Goal: Information Seeking & Learning: Understand process/instructions

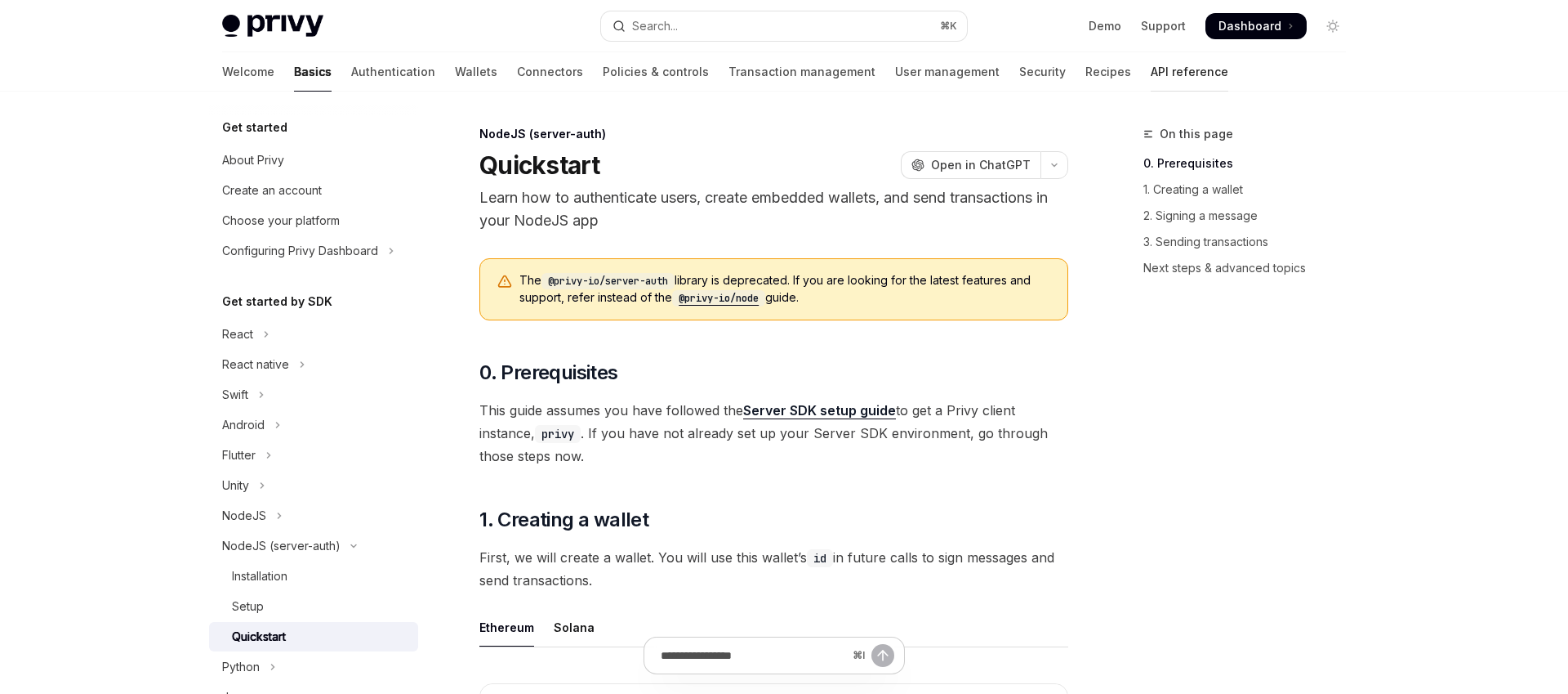
scroll to position [188, 0]
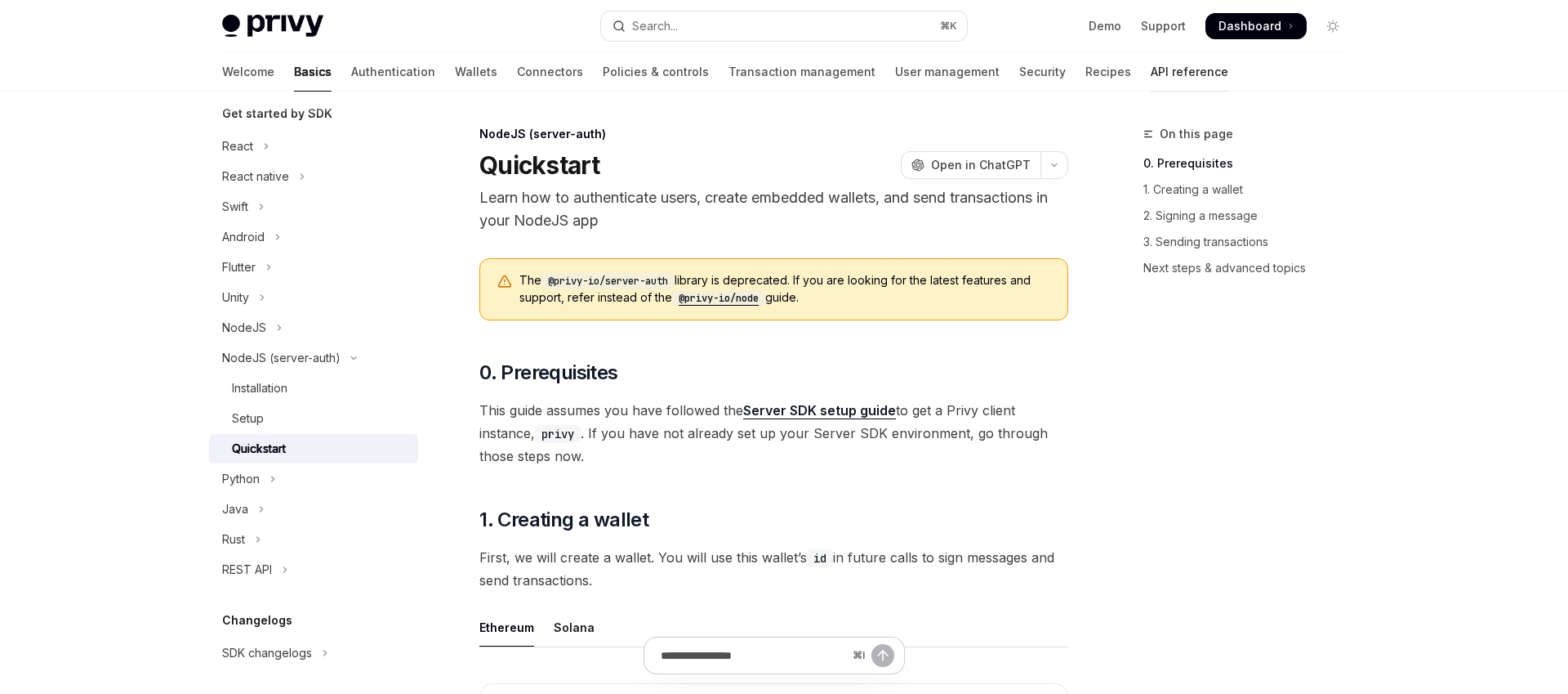
click at [1151, 79] on link "API reference" at bounding box center [1189, 72] width 78 height 39
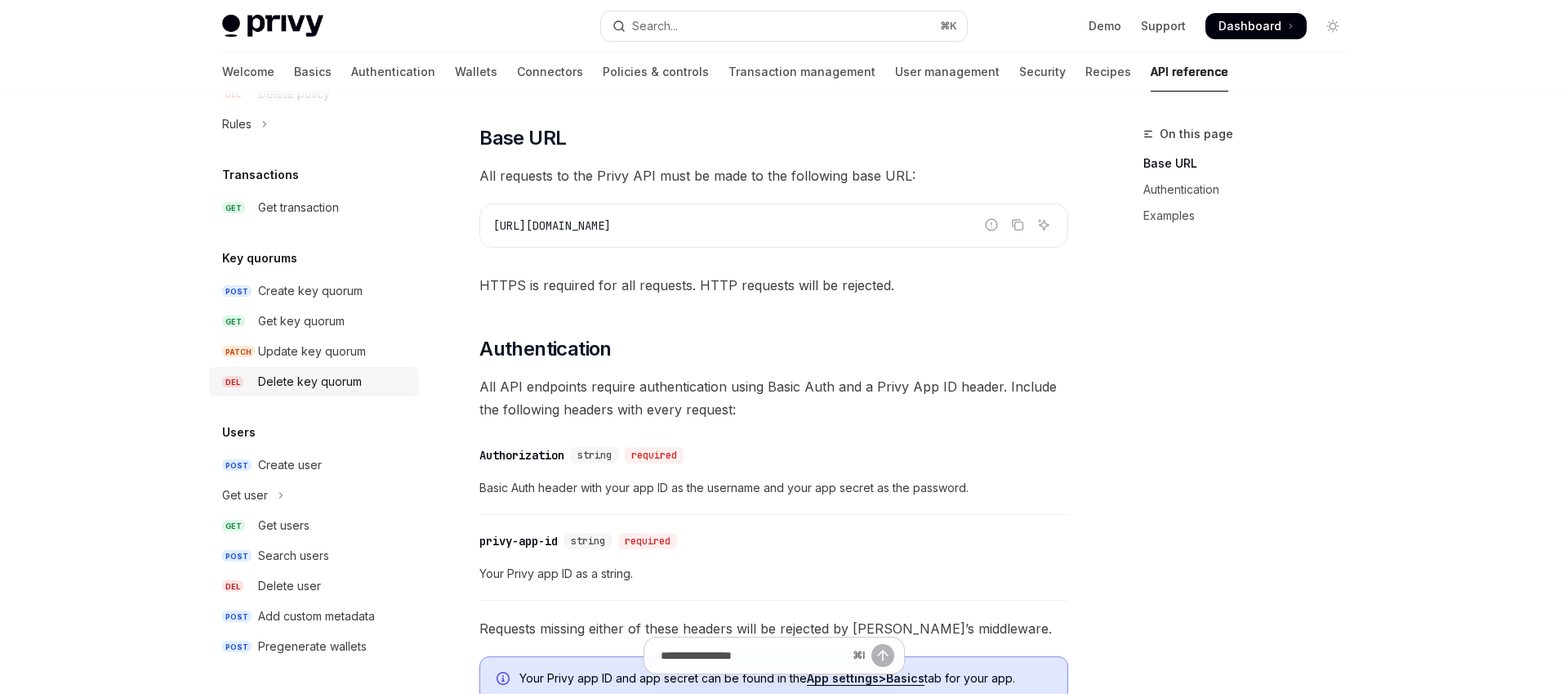
scroll to position [1045, 0]
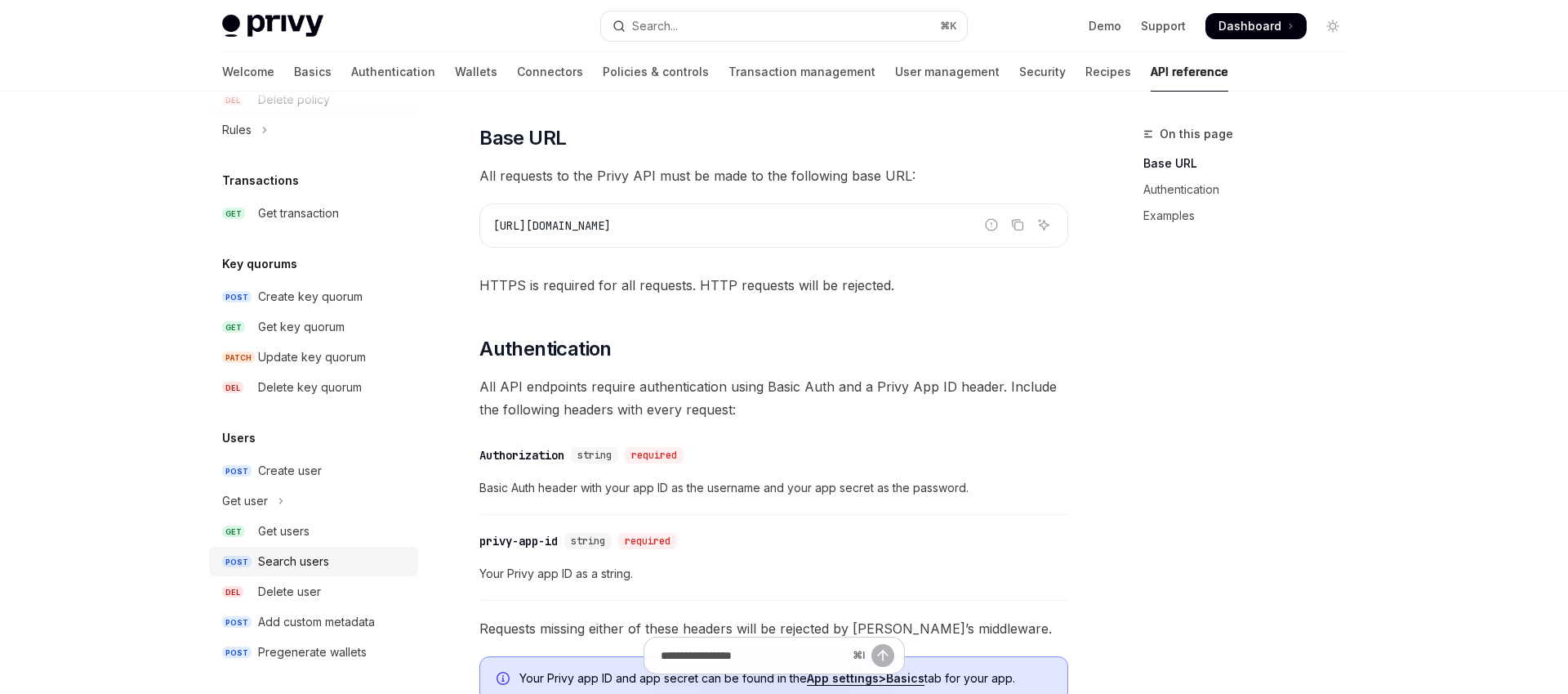
click at [274, 567] on div "Search users" at bounding box center [293, 561] width 71 height 19
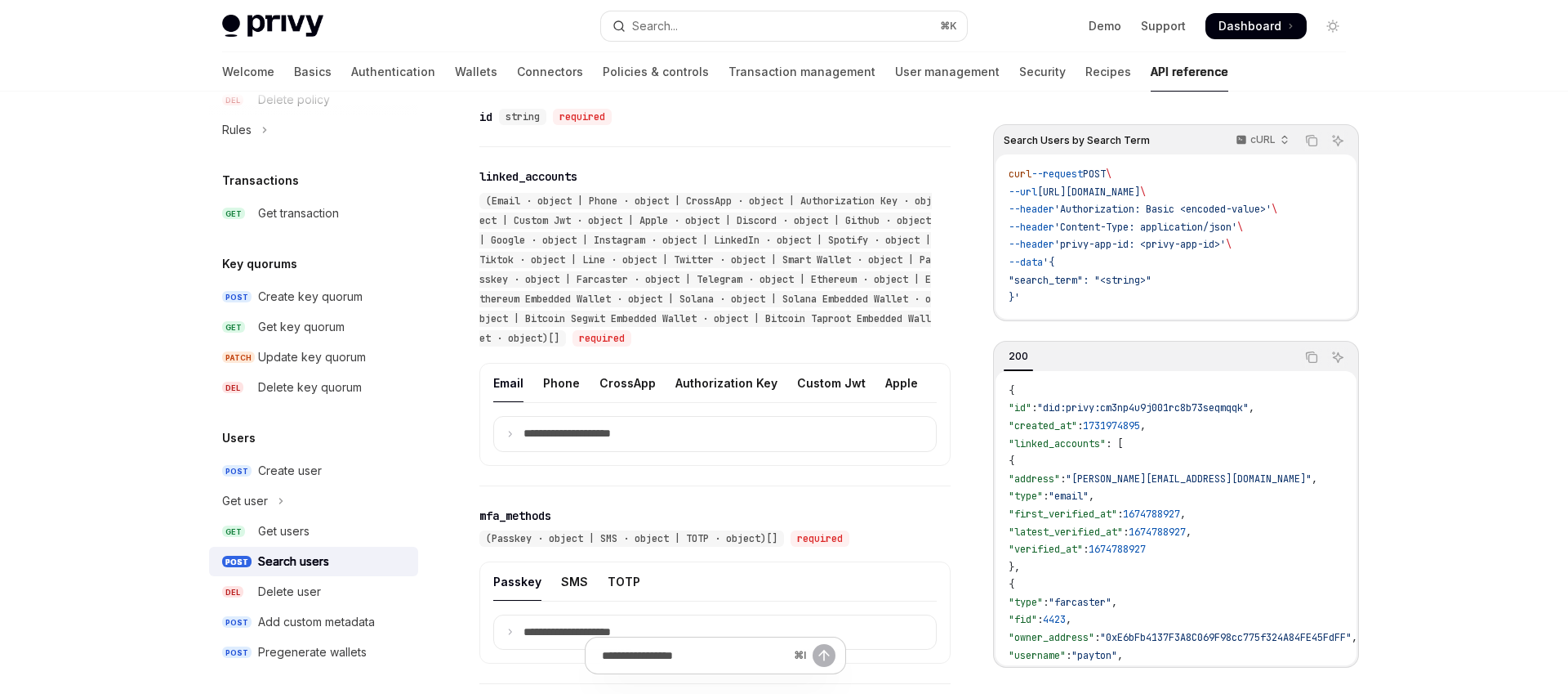
scroll to position [806, 0]
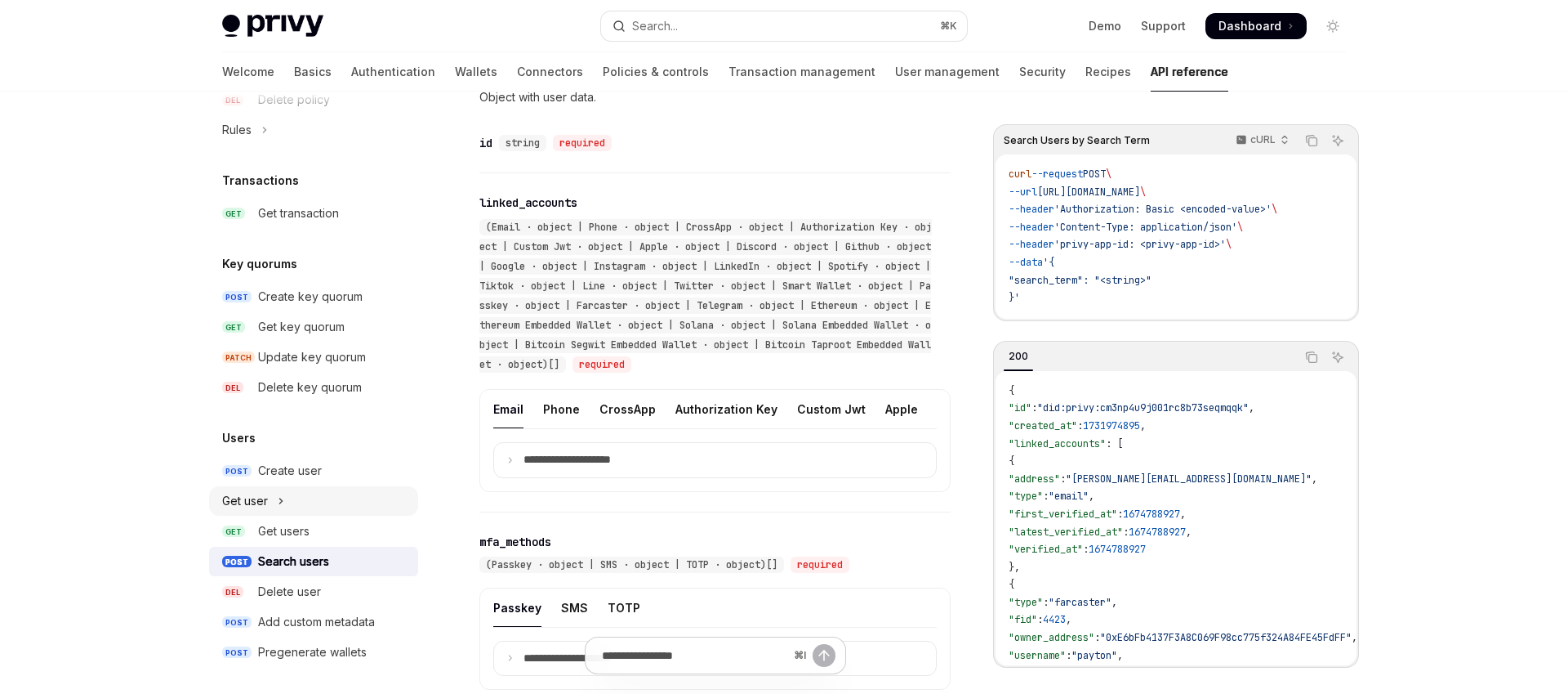
click at [264, 505] on div "Get user" at bounding box center [245, 501] width 46 height 19
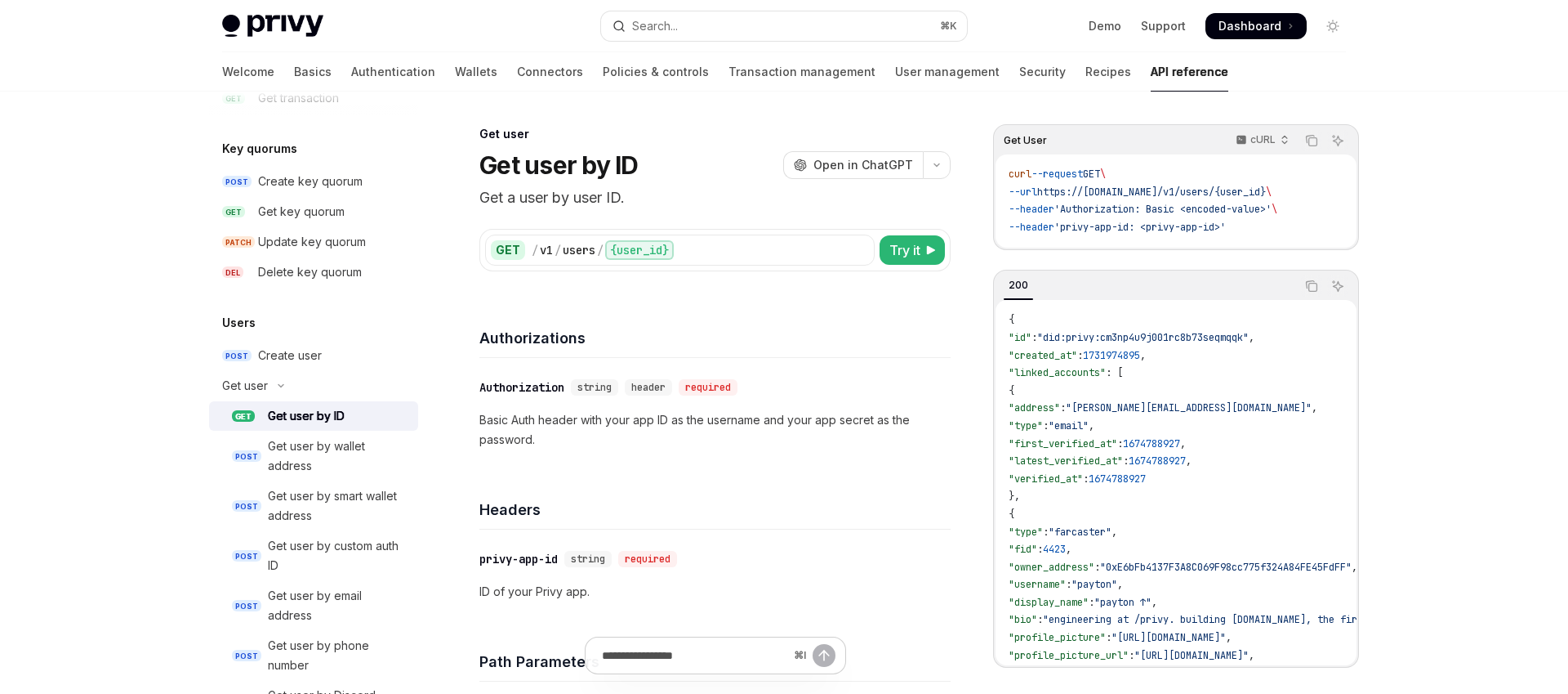
scroll to position [1155, 0]
click at [349, 416] on div "Get user by ID" at bounding box center [338, 421] width 141 height 19
type textarea "*"
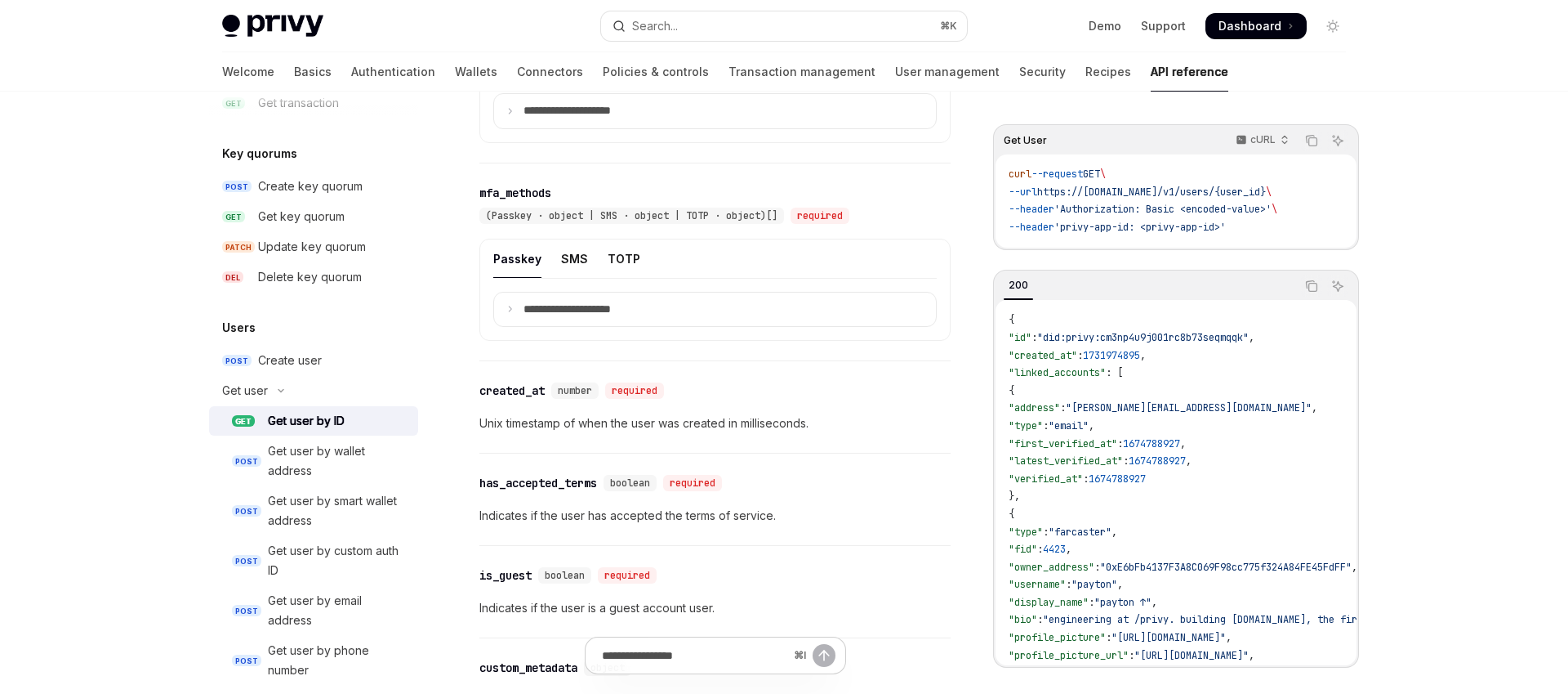
scroll to position [1096, 0]
